Goal: Task Accomplishment & Management: Manage account settings

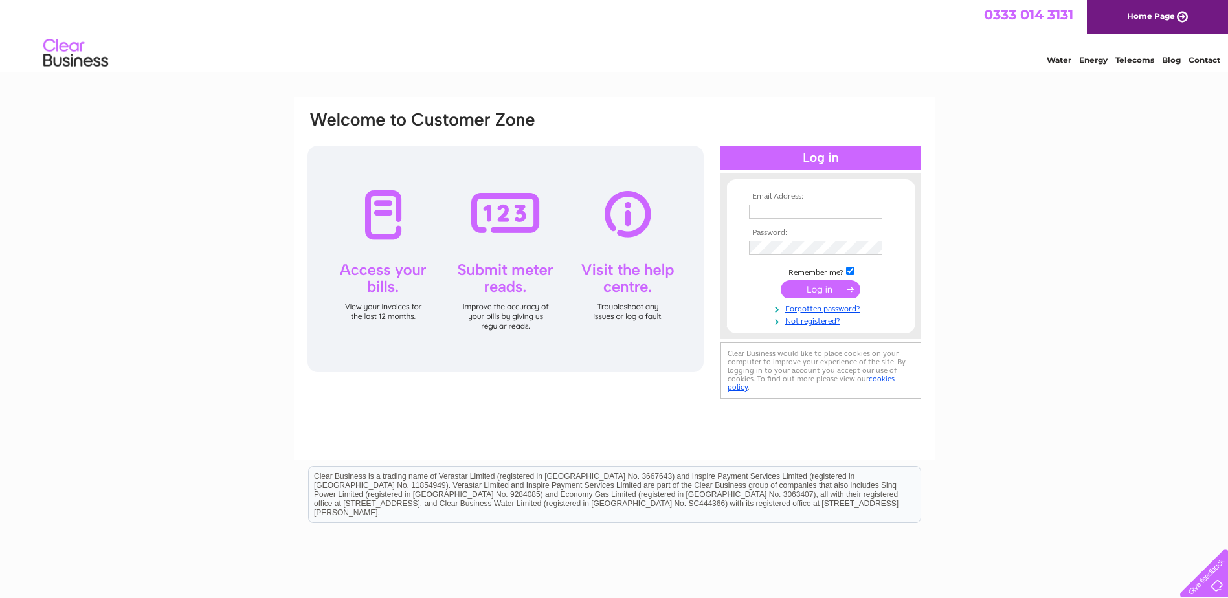
type input "margaret@standardrealestateltd.com"
click at [815, 288] on input "submit" at bounding box center [821, 289] width 80 height 18
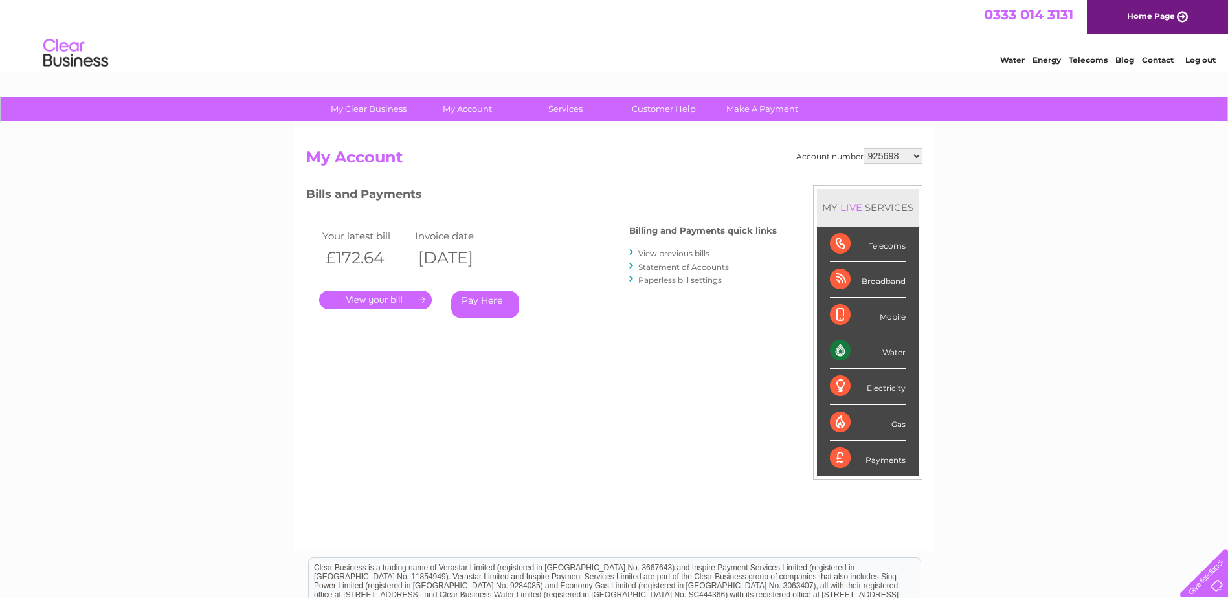
click at [916, 157] on select "925698 934462 934831 938572 941363 942374 952730 966731 966770 967205 971927 97…" at bounding box center [893, 156] width 59 height 16
select select "1089701"
click at [864, 148] on select "925698 934462 934831 938572 941363 942374 952730 966731 966770 967205 971927 97…" at bounding box center [893, 156] width 59 height 16
click at [365, 304] on link "." at bounding box center [375, 300] width 113 height 19
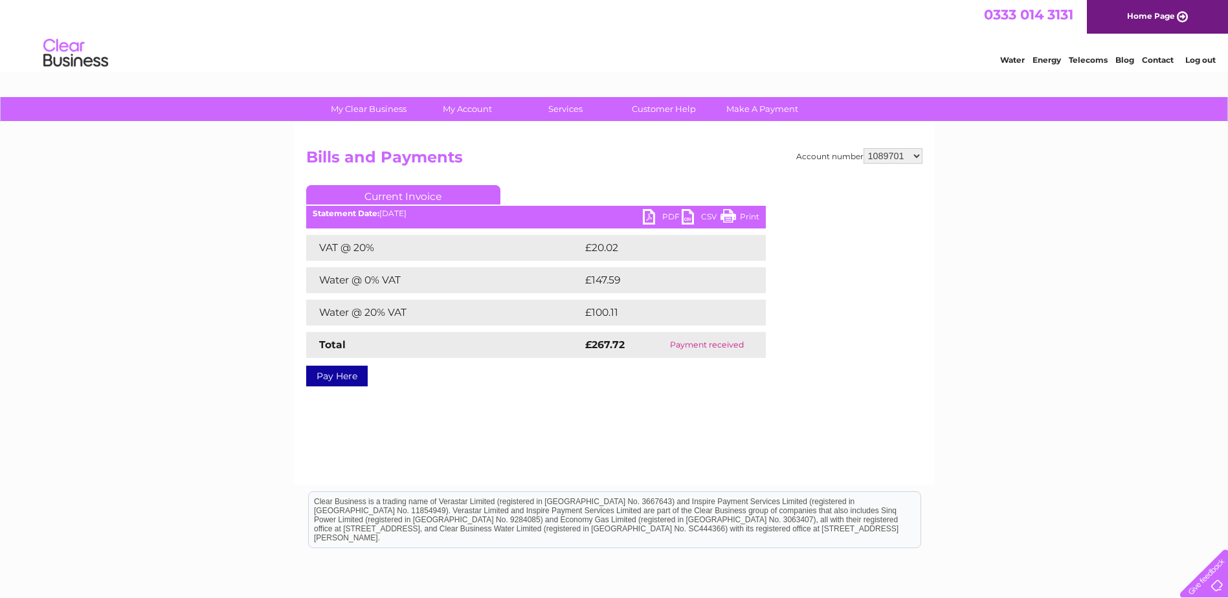
click at [653, 218] on link "PDF" at bounding box center [662, 218] width 39 height 19
